Goal: Book appointment/travel/reservation

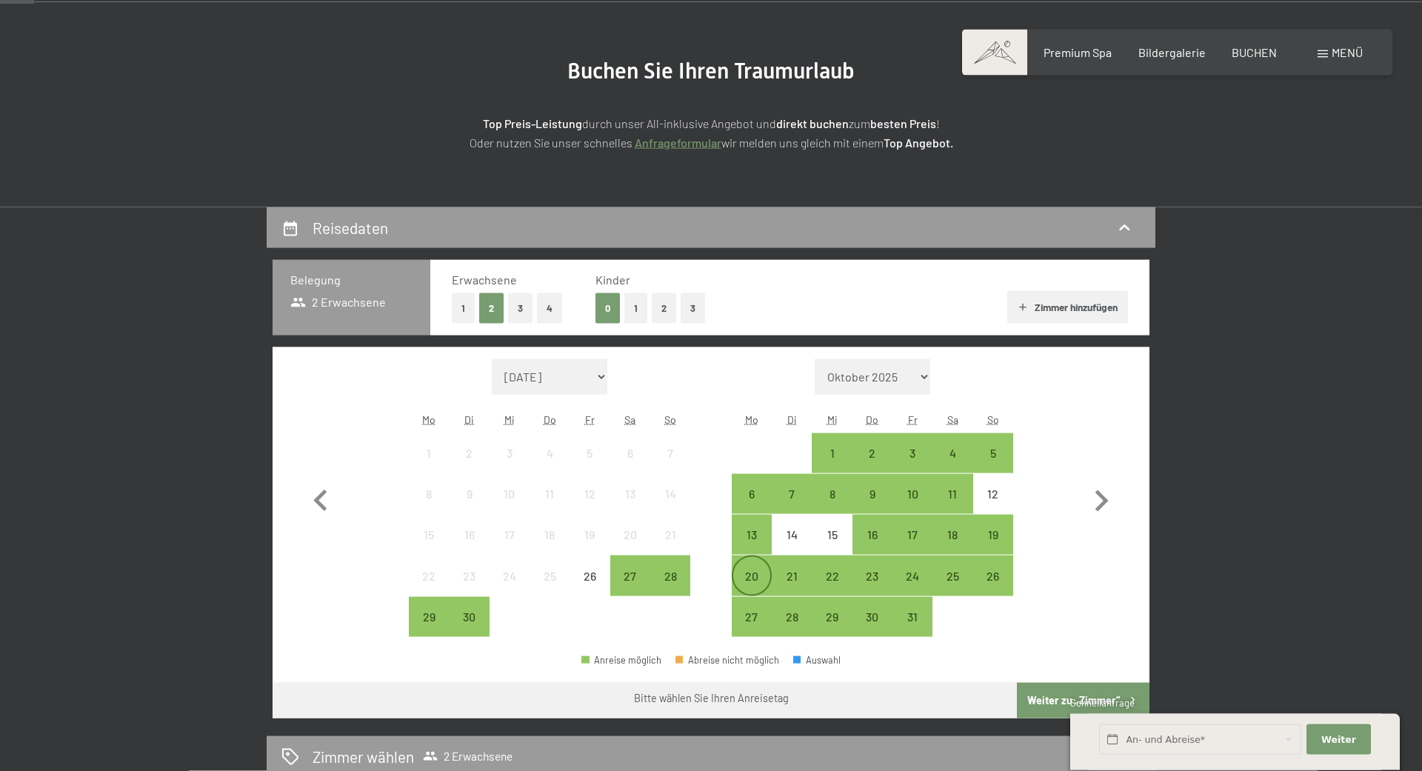
scroll to position [151, 0]
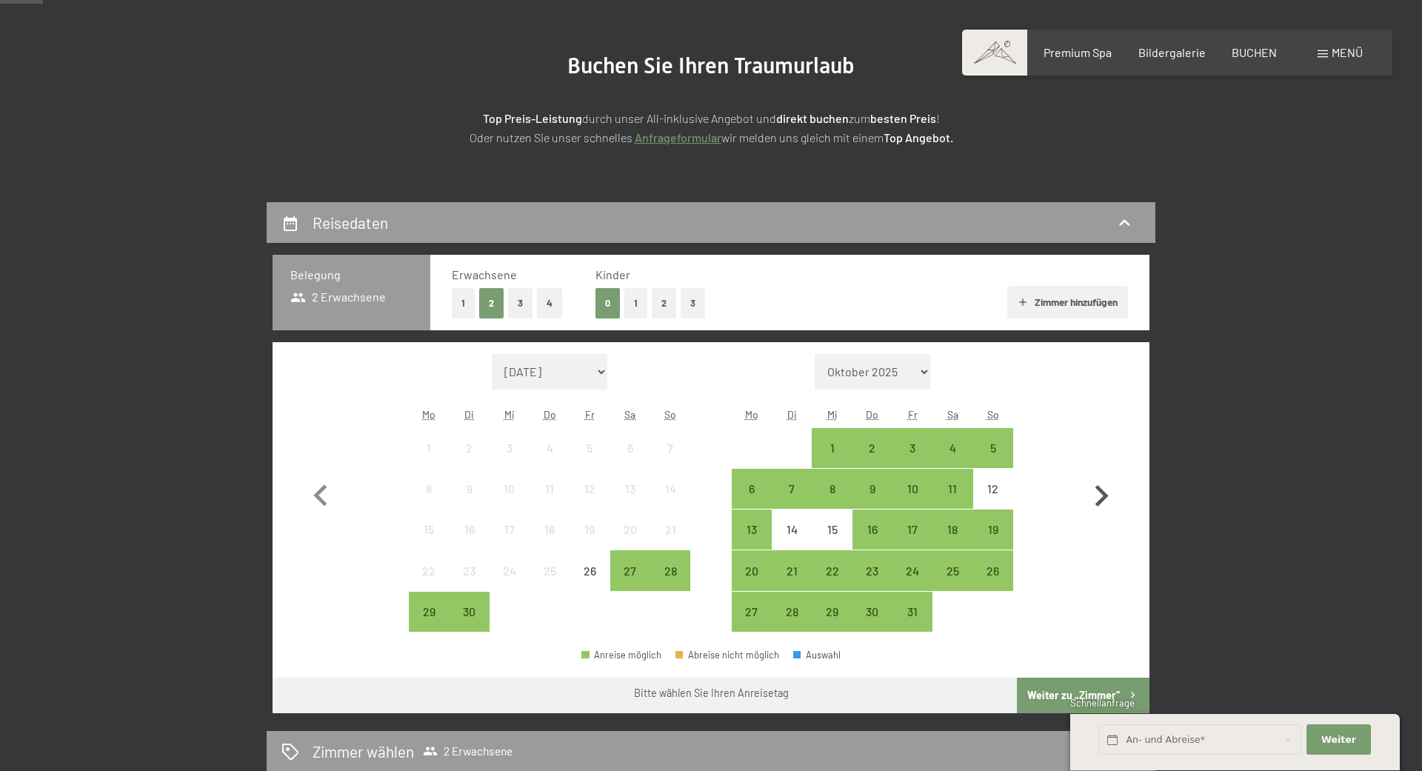
click at [1102, 497] on icon "button" at bounding box center [1101, 496] width 43 height 43
select select "[DATE]"
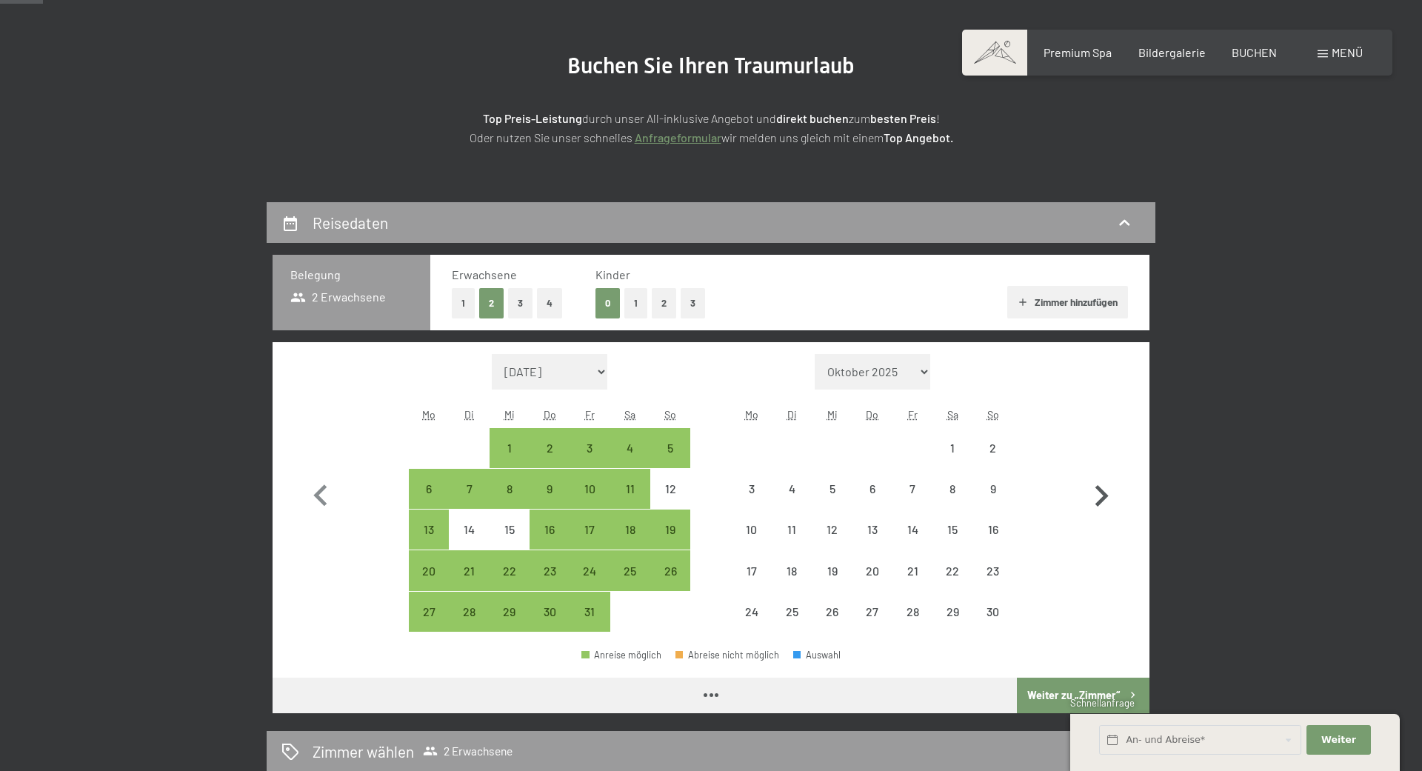
select select "[DATE]"
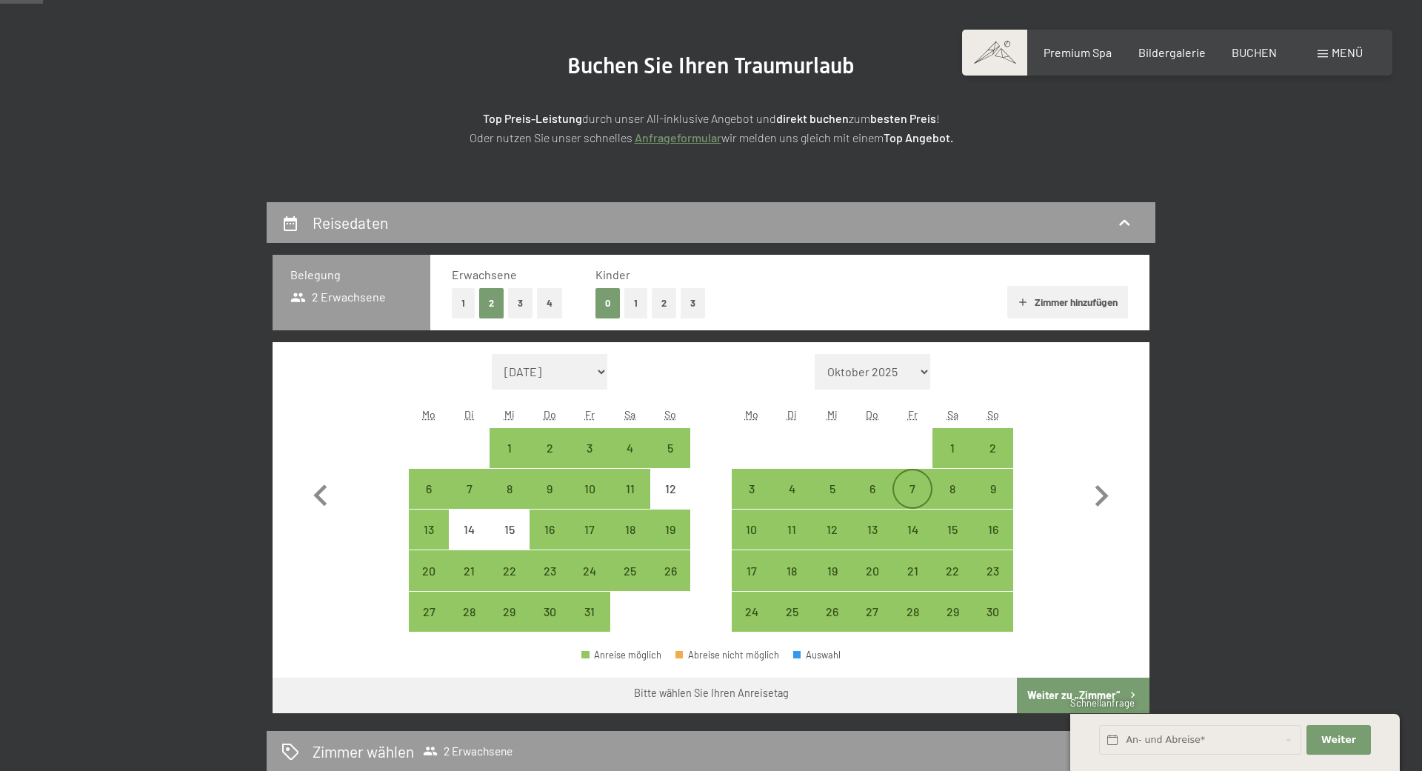
click at [909, 495] on div "7" at bounding box center [912, 501] width 37 height 37
select select "[DATE]"
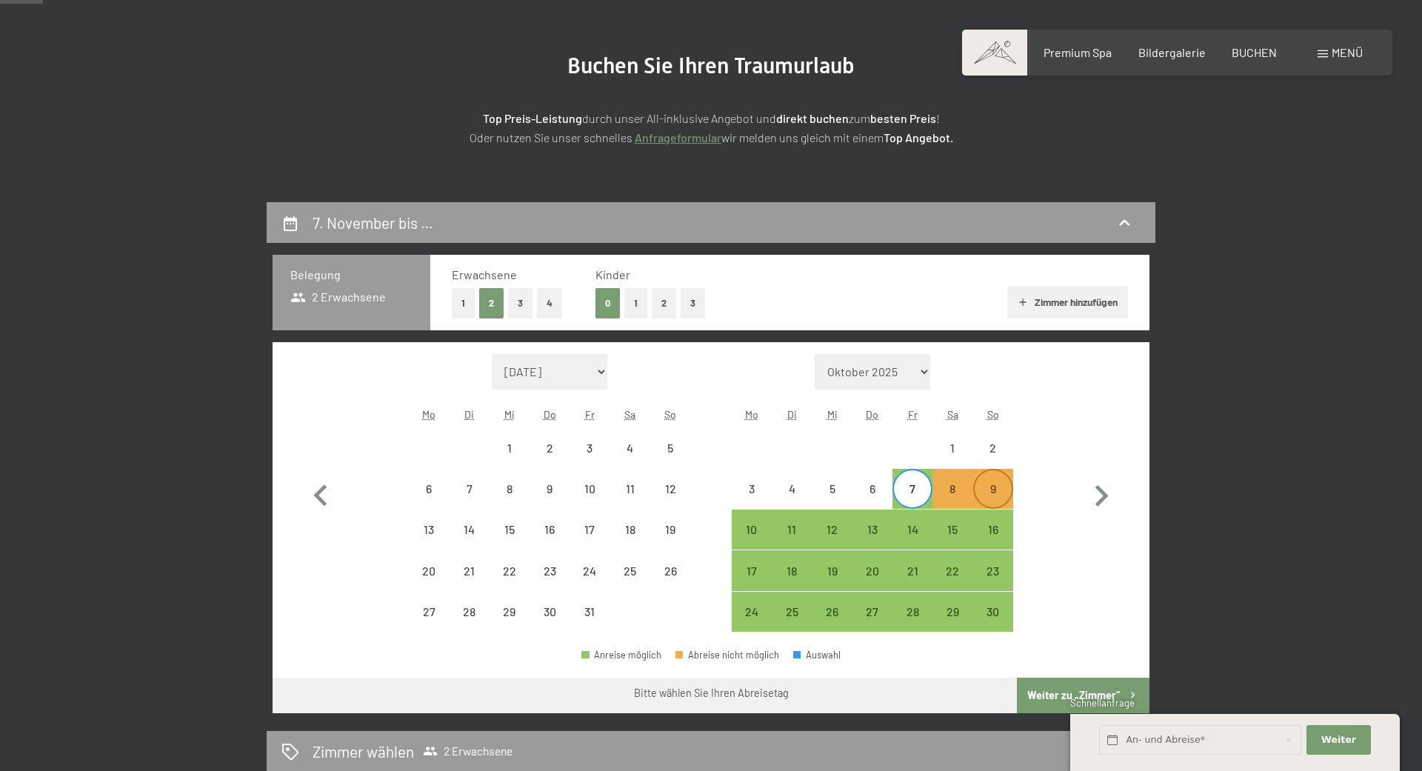
click at [995, 492] on div "9" at bounding box center [993, 501] width 37 height 37
select select "[DATE]"
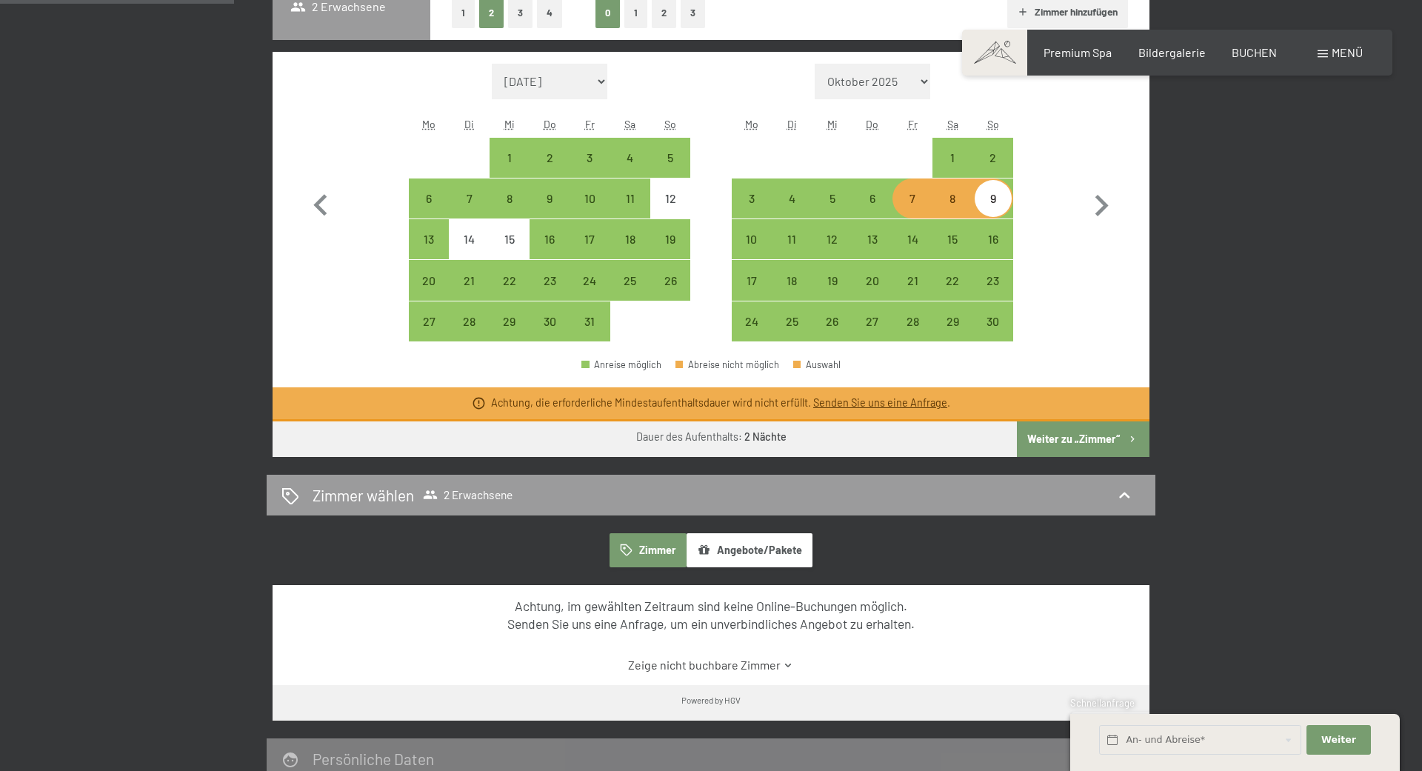
scroll to position [453, 0]
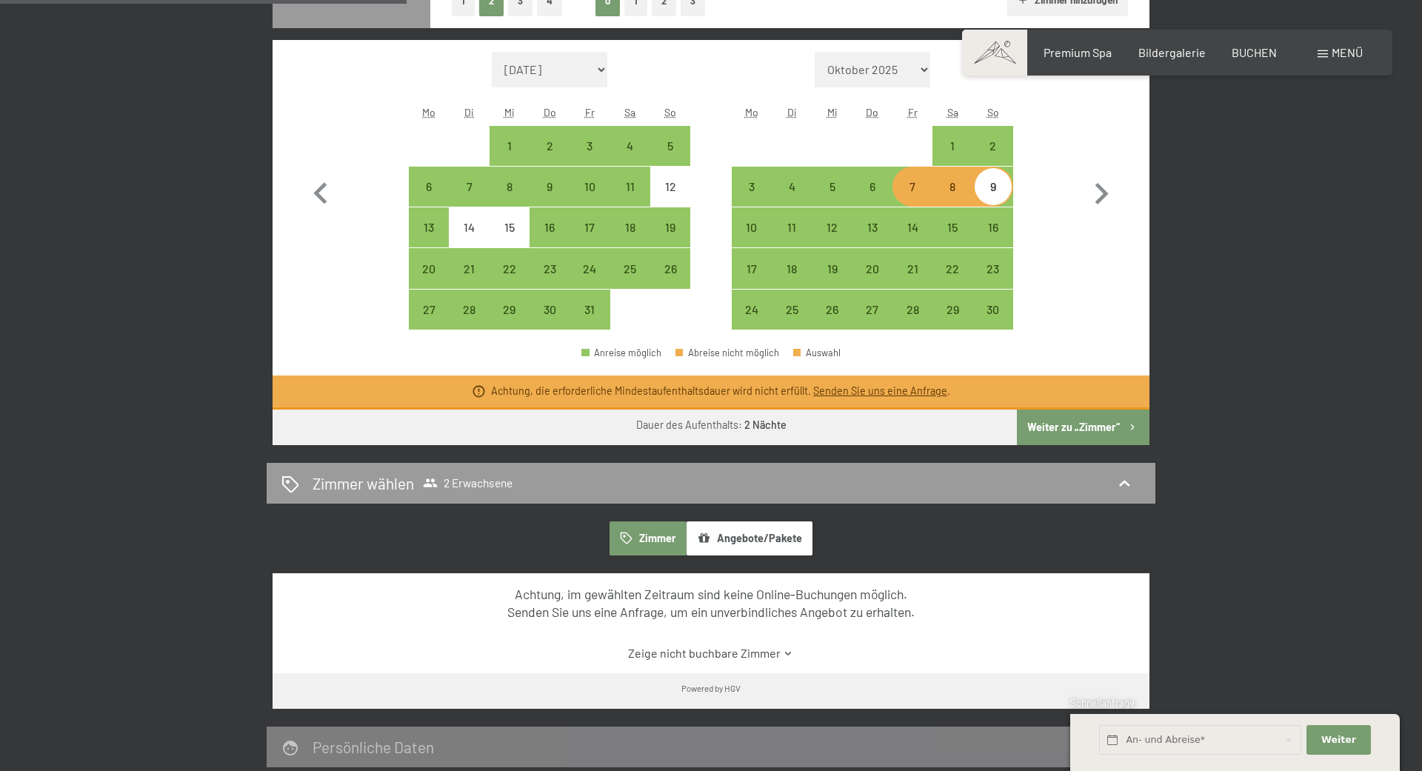
click at [1076, 429] on button "Weiter zu „Zimmer“" at bounding box center [1083, 428] width 133 height 36
select select "[DATE]"
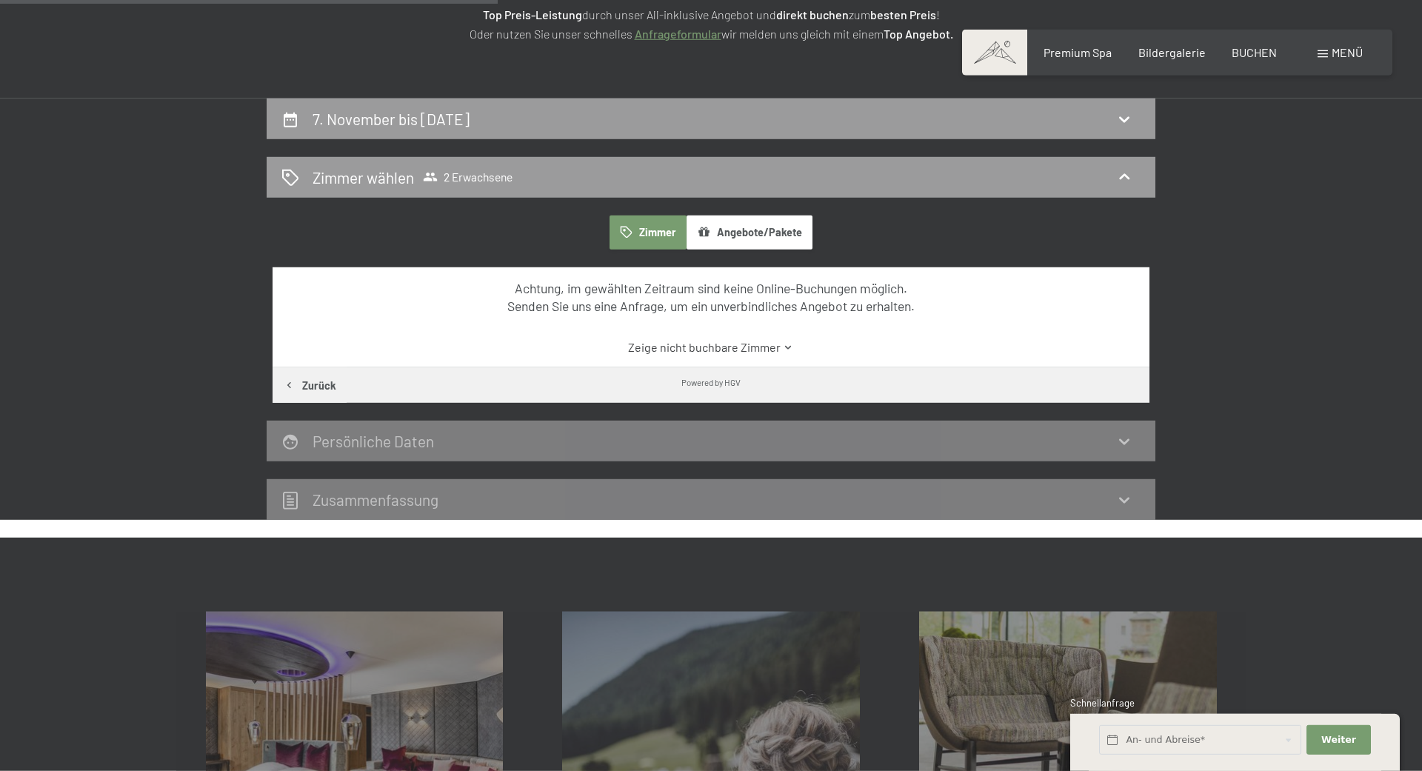
scroll to position [378, 0]
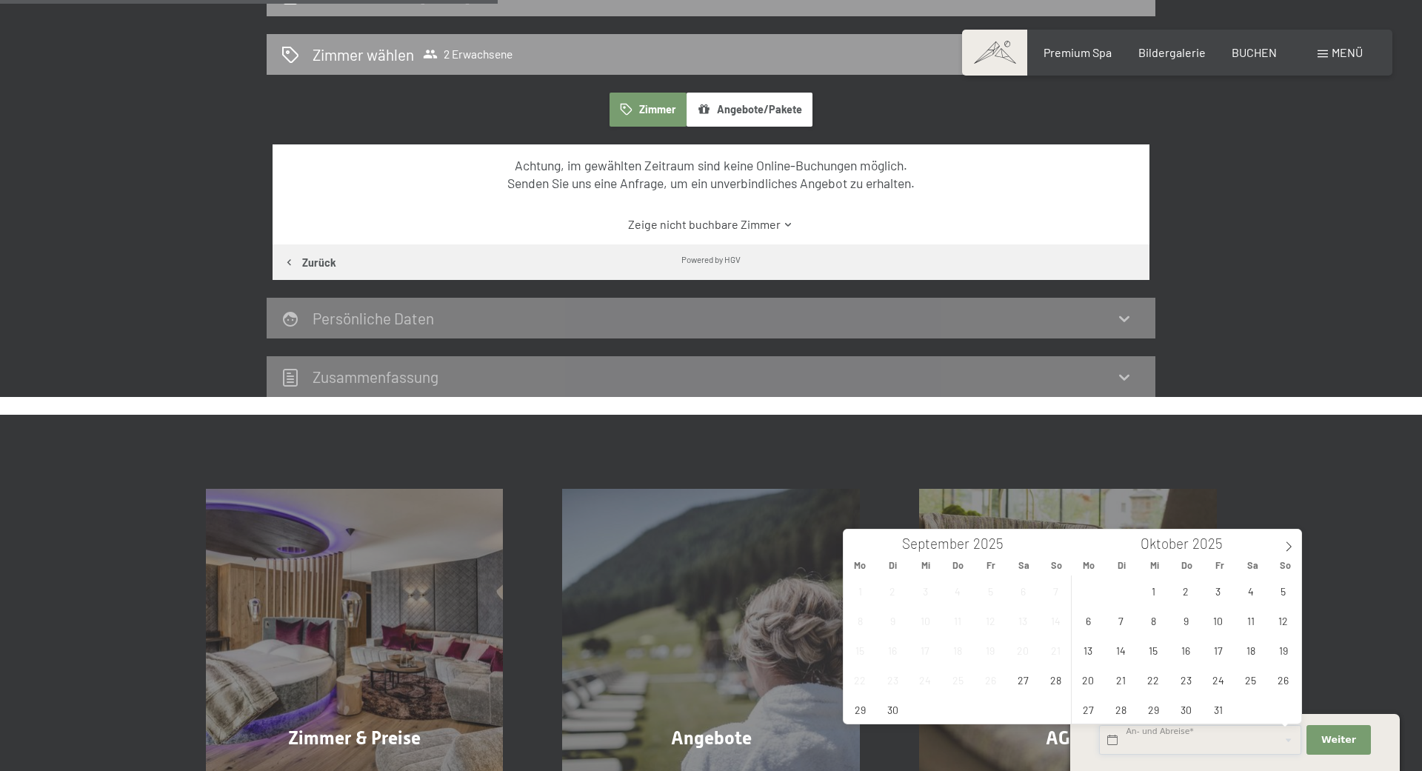
click at [1171, 733] on input "text" at bounding box center [1200, 740] width 202 height 30
click at [1288, 546] on icon at bounding box center [1289, 546] width 10 height 10
click at [1211, 619] on span "7" at bounding box center [1218, 620] width 29 height 29
click at [1294, 618] on span "9" at bounding box center [1283, 620] width 29 height 29
type input "[DATE] - So. [DATE]"
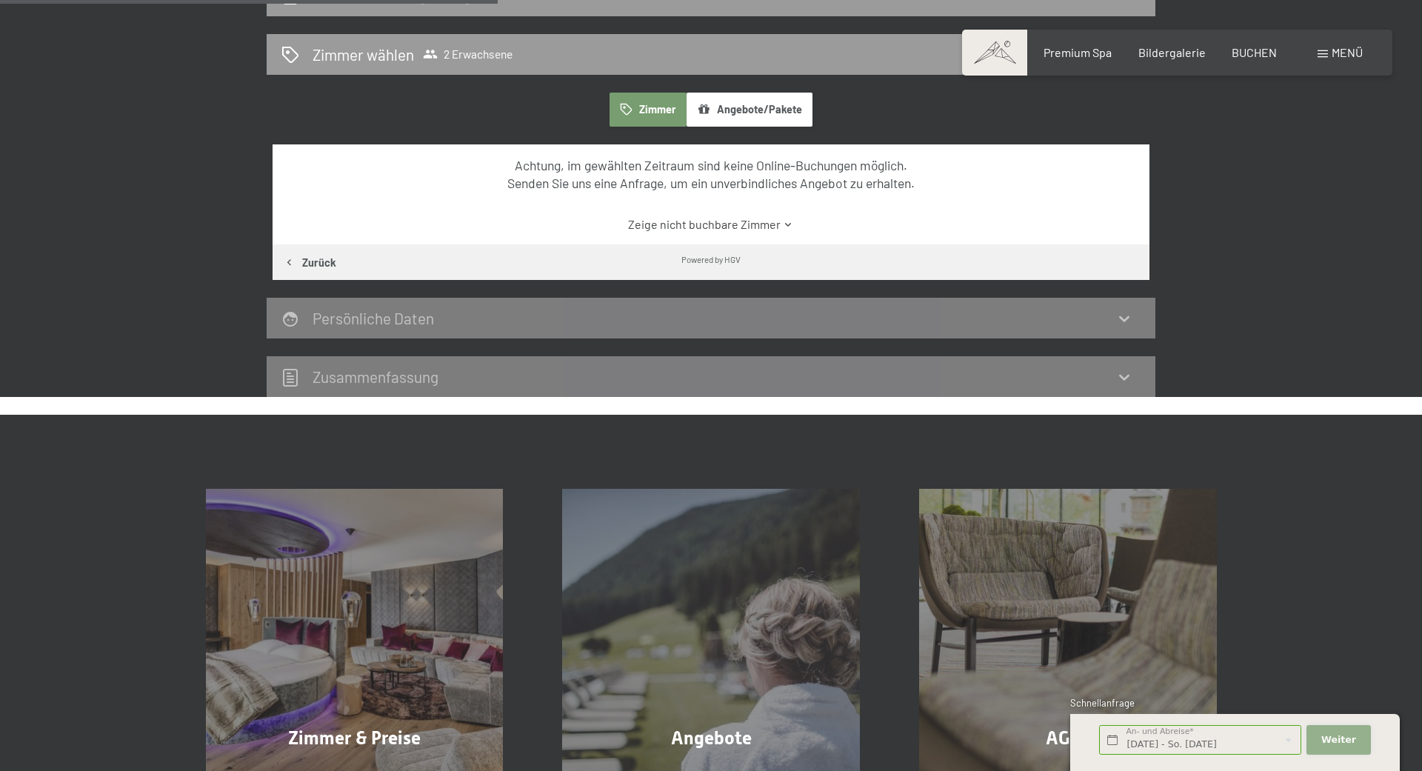
click at [1331, 735] on span "Weiter" at bounding box center [1338, 739] width 35 height 13
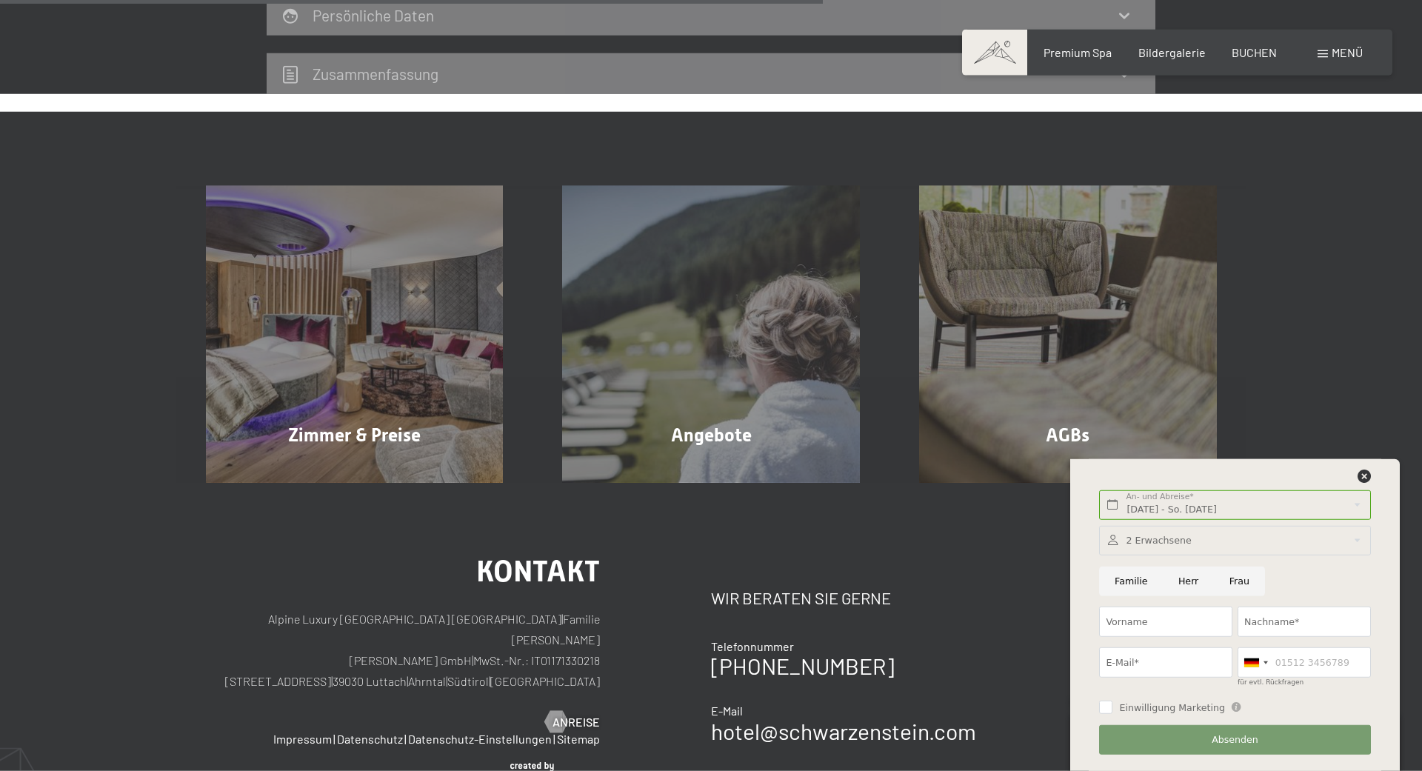
scroll to position [907, 0]
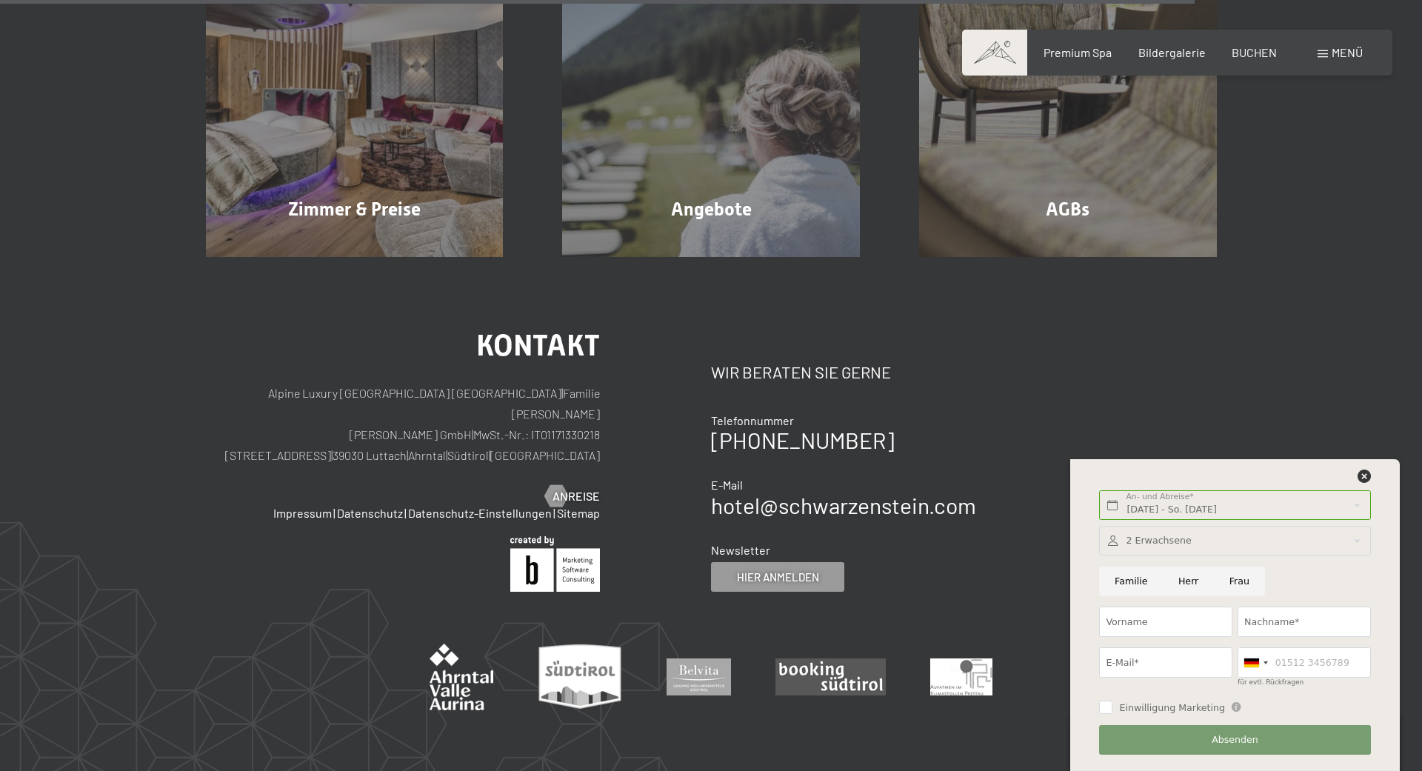
click at [1181, 584] on input "Herr" at bounding box center [1188, 582] width 51 height 30
radio input "true"
click at [1168, 625] on input "Vorname" at bounding box center [1165, 622] width 133 height 30
type input "[PERSON_NAME]"
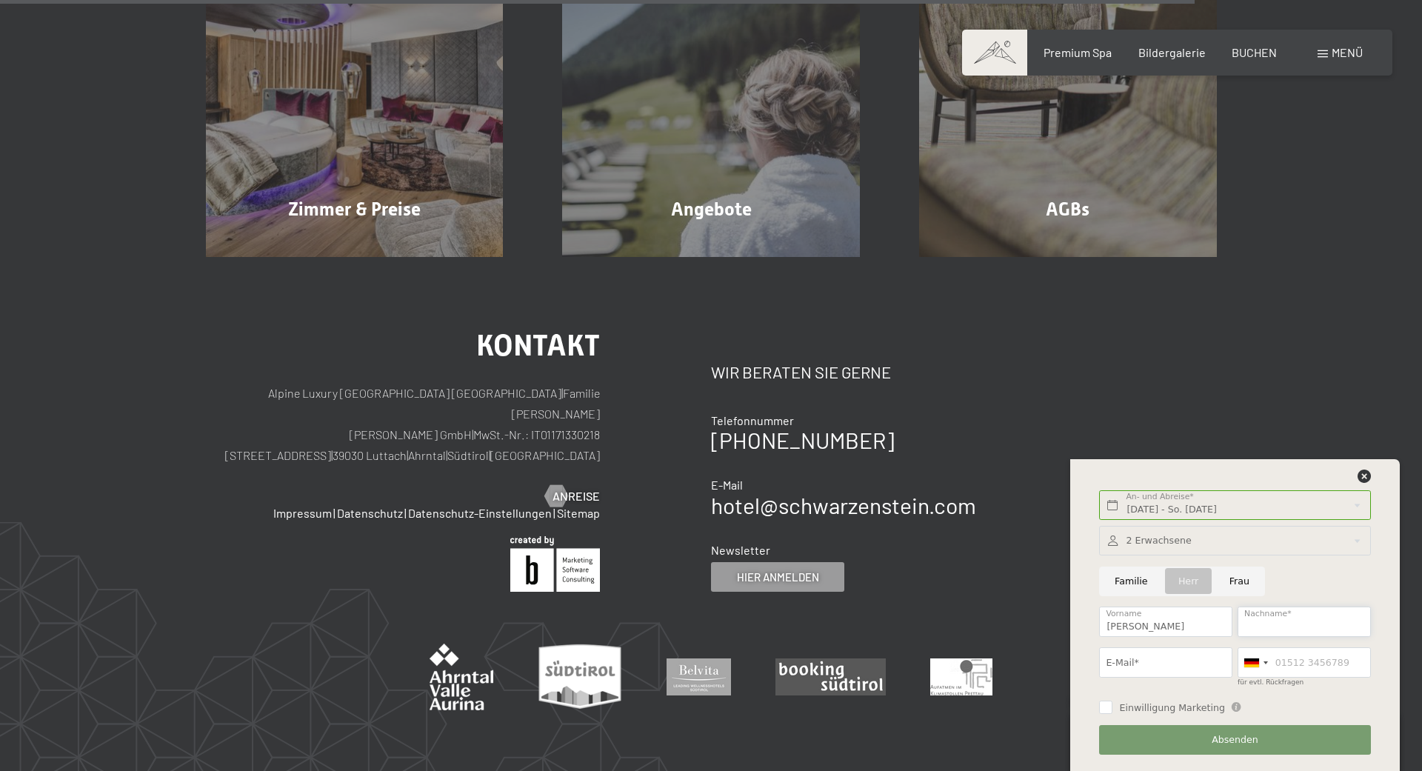
click at [1263, 618] on input "Nachname*" at bounding box center [1304, 622] width 133 height 30
type input "Habicher"
click at [1164, 658] on input "E-Mail*" at bounding box center [1165, 662] width 133 height 30
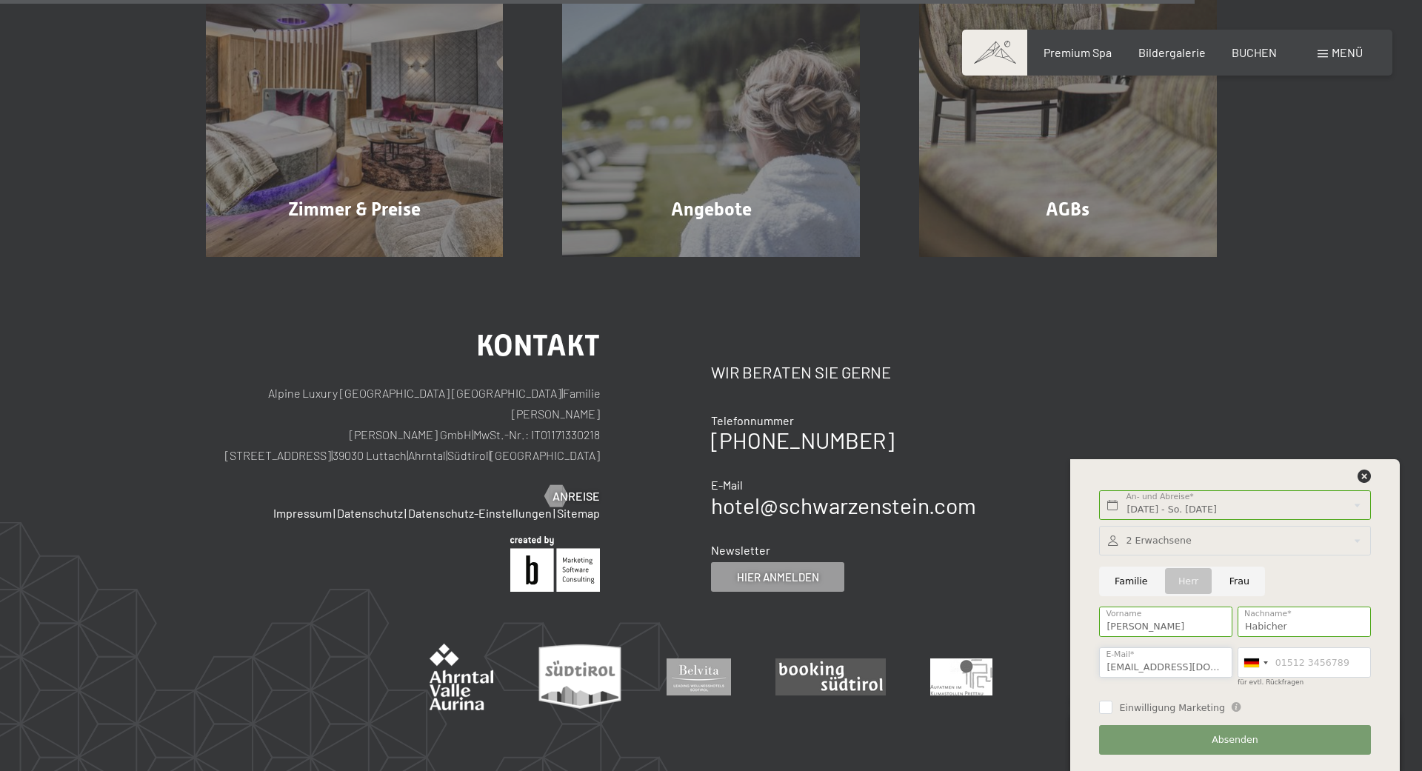
type input "[EMAIL_ADDRESS][DOMAIN_NAME]"
click at [1340, 661] on input "für evtl. Rückfragen" at bounding box center [1304, 662] width 133 height 30
click at [1251, 662] on div at bounding box center [1251, 662] width 15 height 9
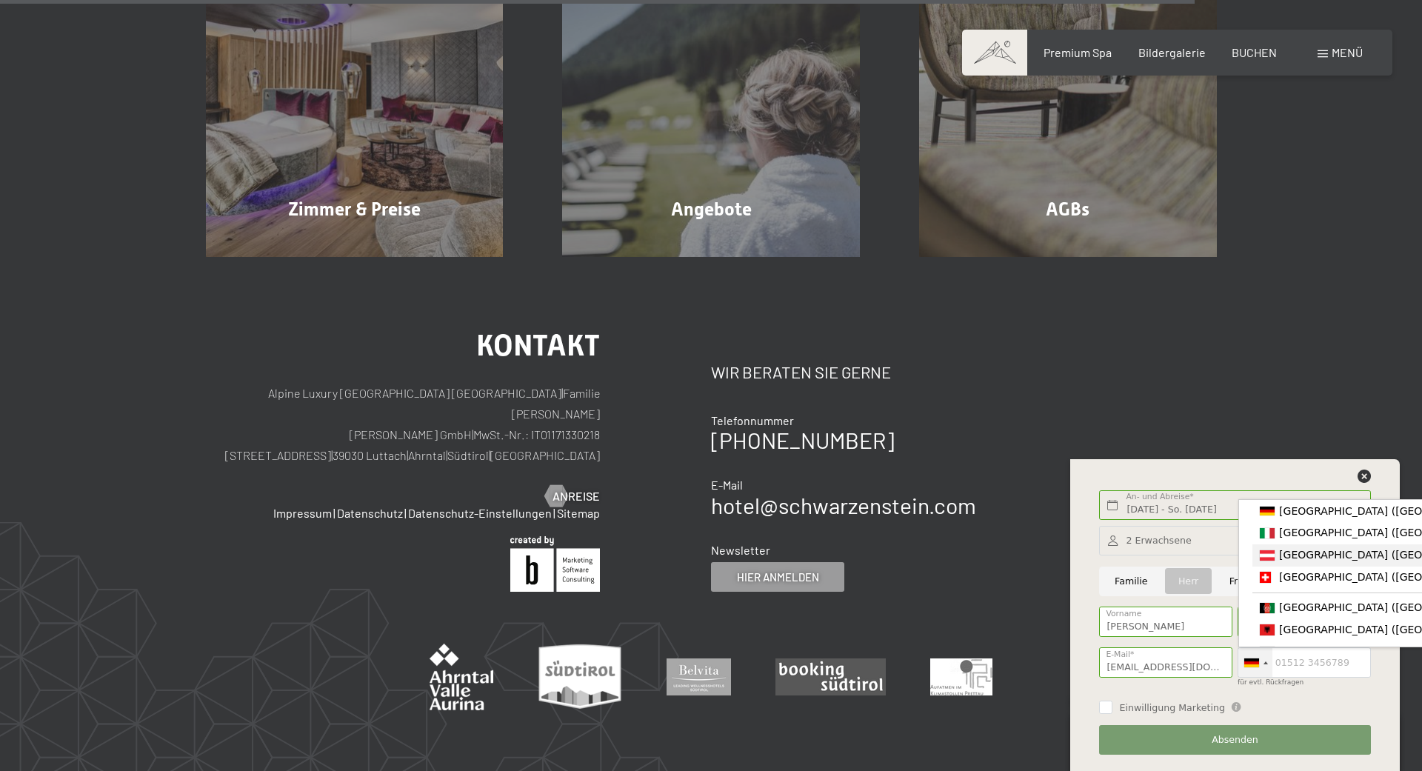
click at [1262, 561] on div "List of countries" at bounding box center [1267, 555] width 15 height 10
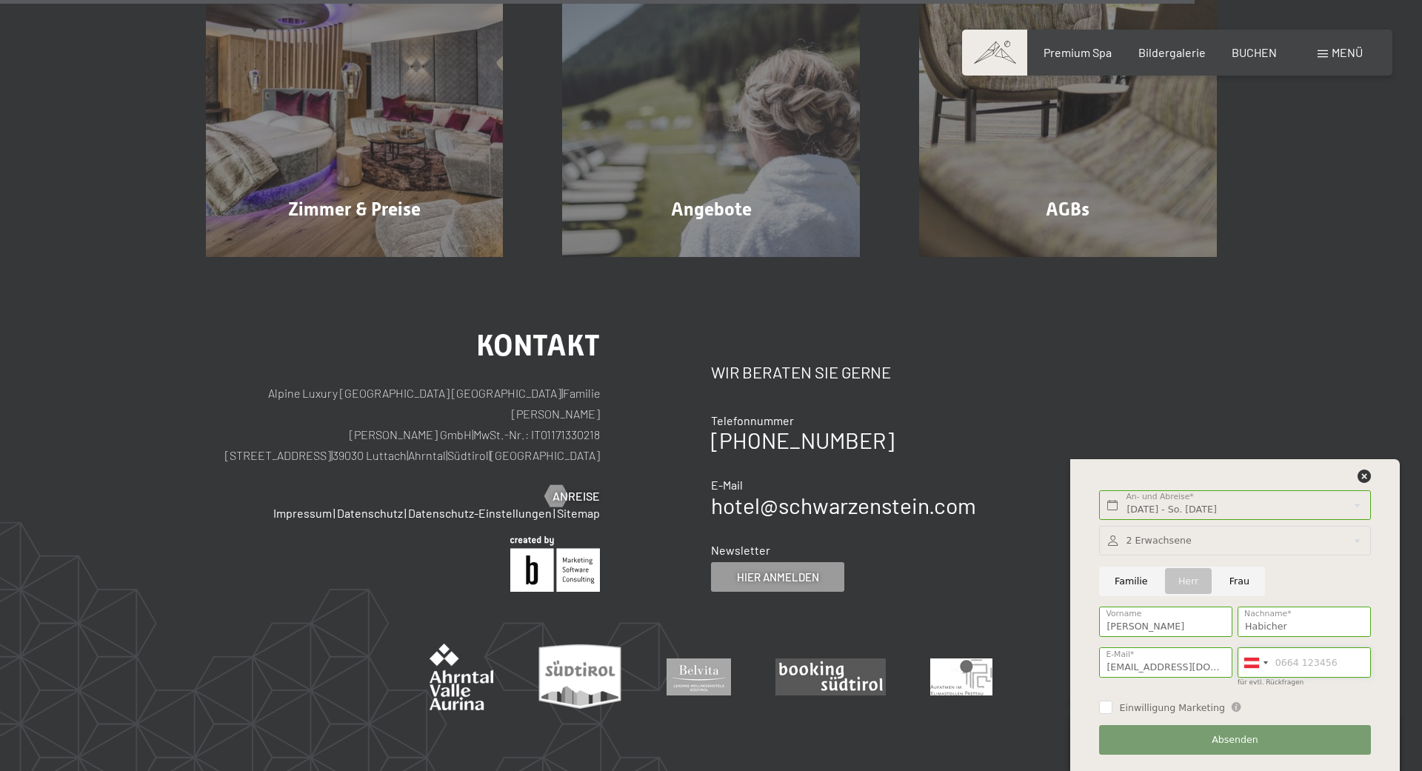
click at [1275, 662] on input "für evtl. Rückfragen" at bounding box center [1304, 662] width 133 height 30
type input "6504101008"
click at [1229, 739] on span "Absenden" at bounding box center [1235, 739] width 47 height 13
